Goal: Find specific page/section: Locate a particular part of the current website

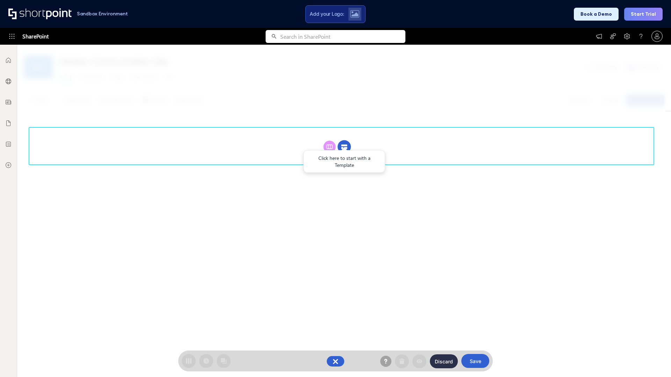
click at [344, 147] on circle at bounding box center [343, 146] width 13 height 13
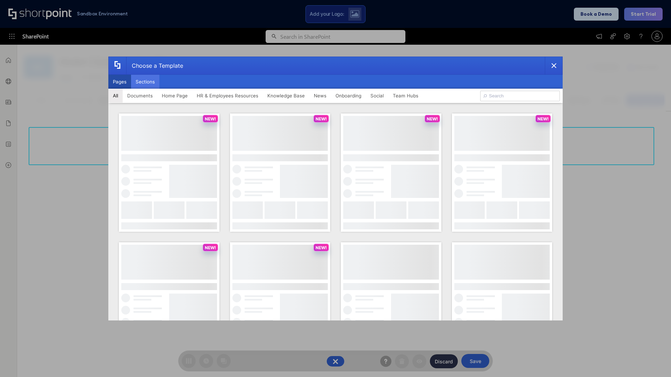
click at [145, 82] on button "Sections" at bounding box center [145, 82] width 28 height 14
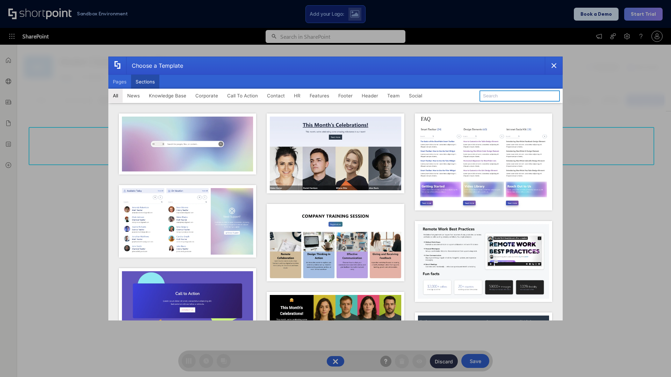
type input "Features Kit 2"
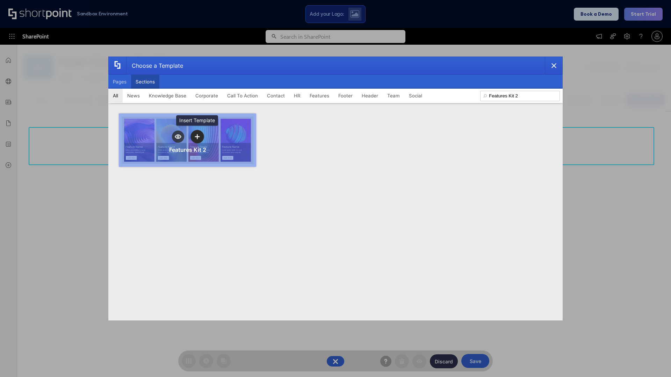
click at [197, 137] on icon "template selector" at bounding box center [197, 136] width 5 height 5
